Goal: Task Accomplishment & Management: Manage account settings

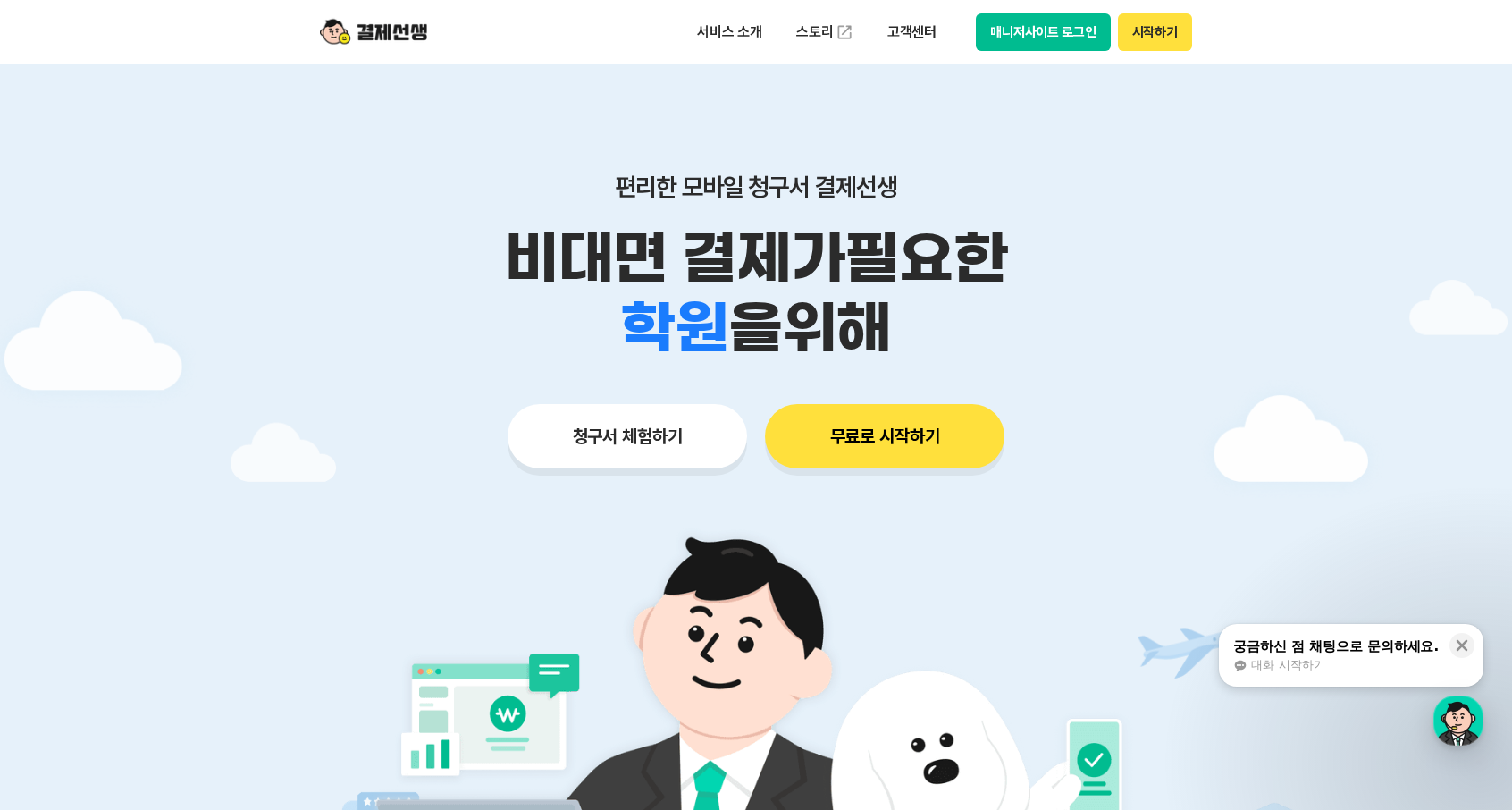
click at [1072, 38] on button "매니저사이트 로그인" at bounding box center [1043, 32] width 135 height 38
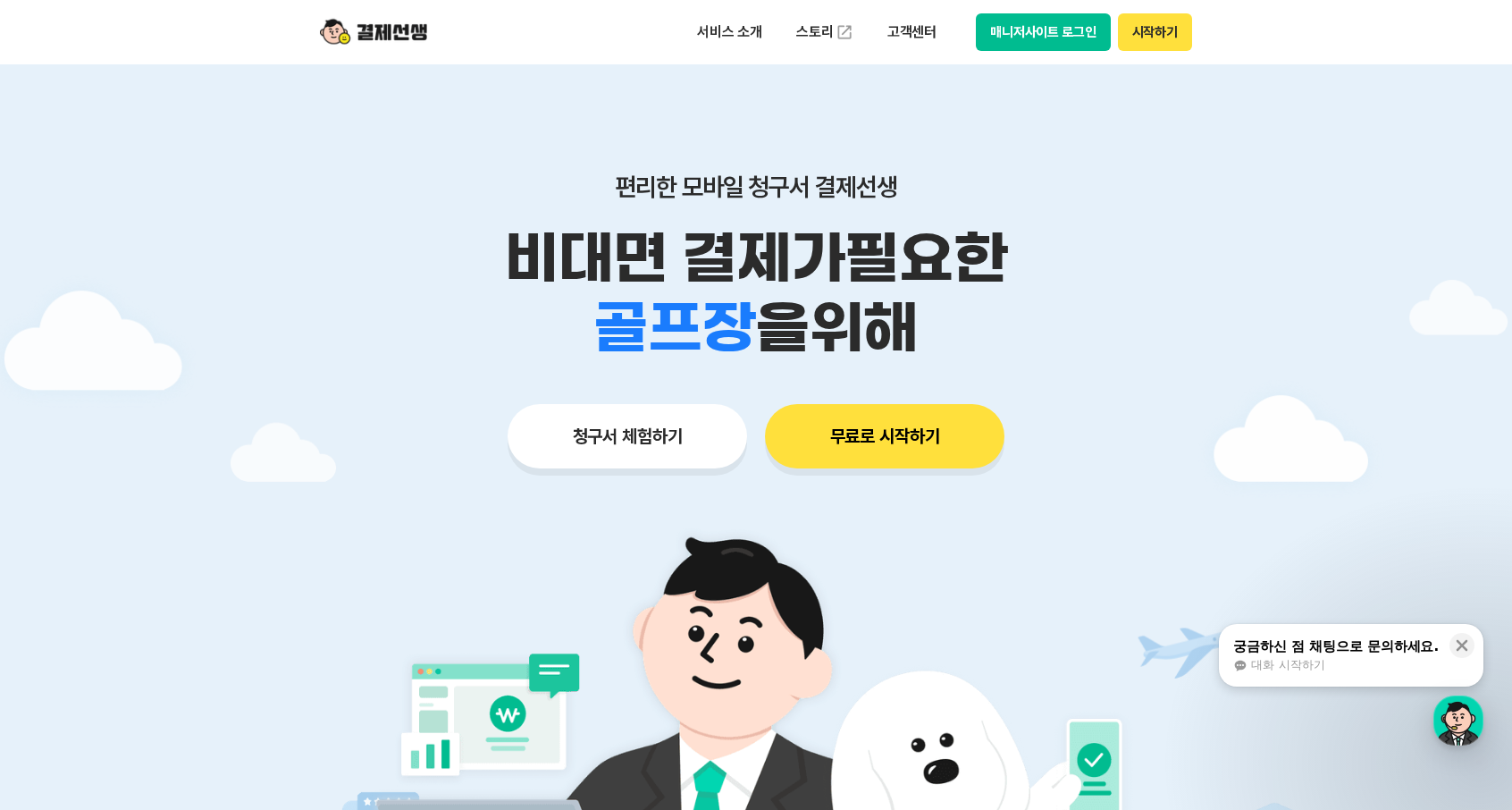
click at [1016, 31] on button "매니저사이트 로그인" at bounding box center [1043, 32] width 135 height 38
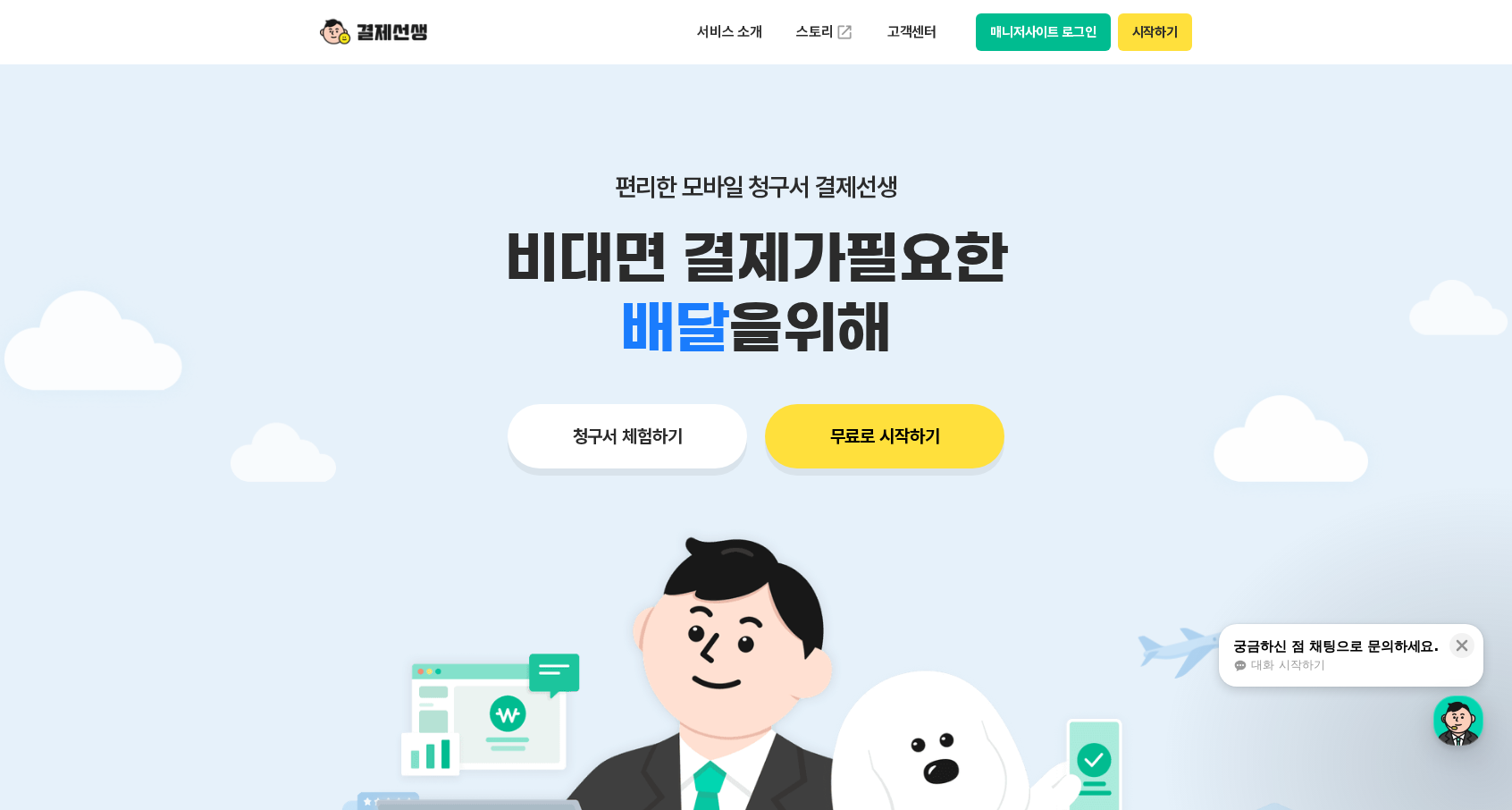
click at [1067, 27] on button "매니저사이트 로그인" at bounding box center [1043, 32] width 135 height 38
click at [1080, 38] on button "매니저사이트 로그인" at bounding box center [1043, 32] width 135 height 38
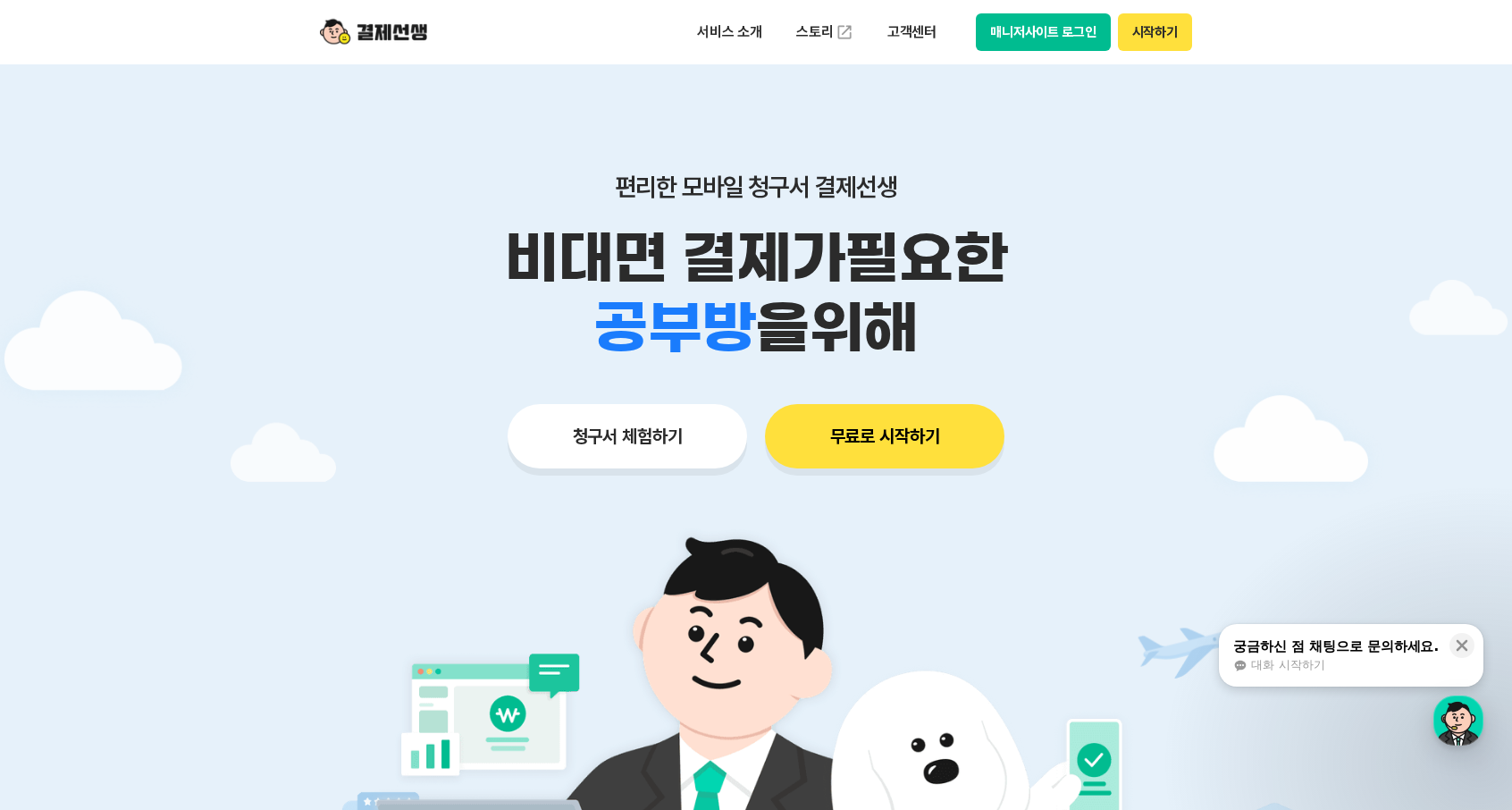
click at [1054, 33] on button "매니저사이트 로그인" at bounding box center [1043, 32] width 135 height 38
